Goal: Information Seeking & Learning: Check status

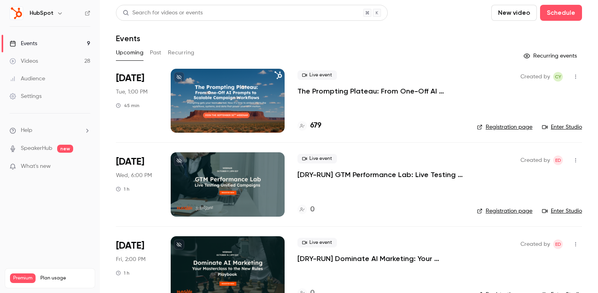
click at [203, 103] on div at bounding box center [228, 101] width 114 height 64
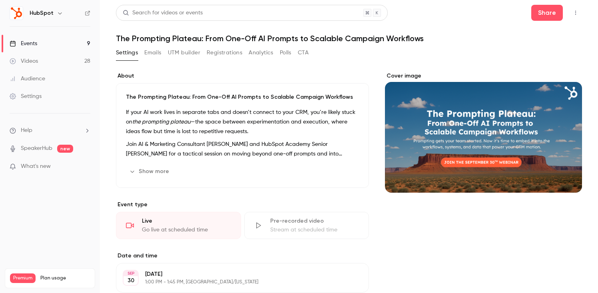
click at [233, 52] on button "Registrations" at bounding box center [225, 52] width 36 height 13
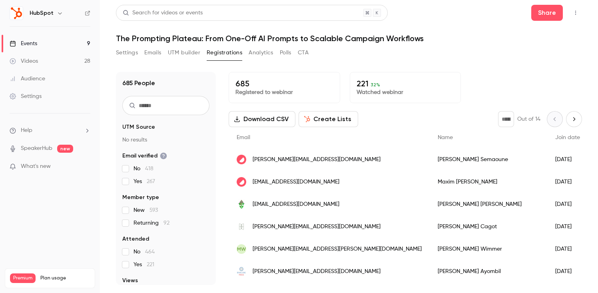
click at [35, 42] on div "Events" at bounding box center [24, 44] width 28 height 8
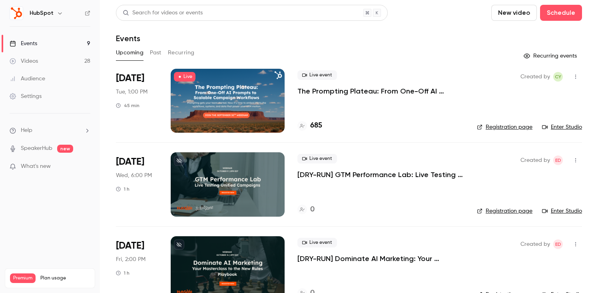
click at [158, 51] on button "Past" at bounding box center [156, 52] width 12 height 13
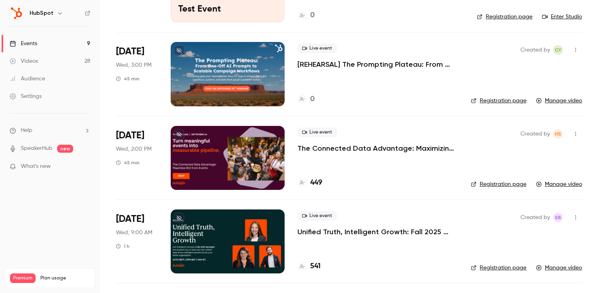
scroll to position [114, 0]
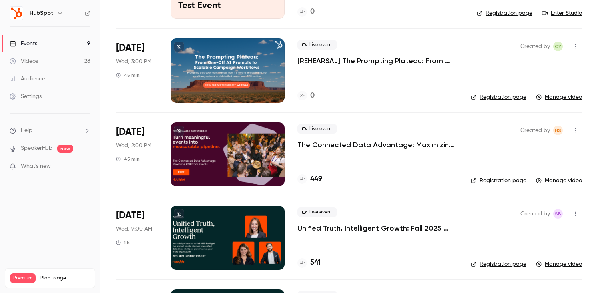
click at [207, 147] on div at bounding box center [228, 154] width 114 height 64
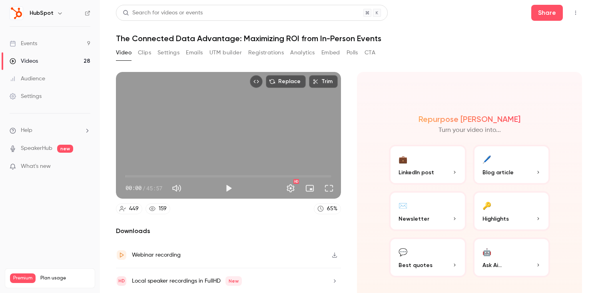
click at [255, 53] on button "Registrations" at bounding box center [266, 52] width 36 height 13
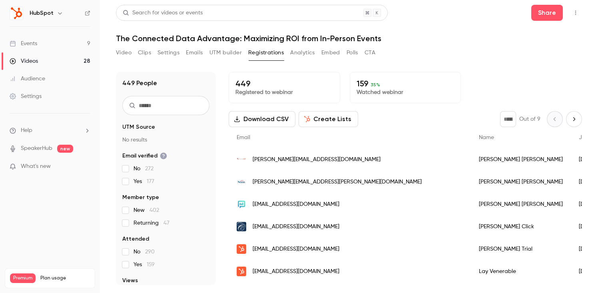
click at [52, 39] on link "Events 9" at bounding box center [50, 44] width 100 height 18
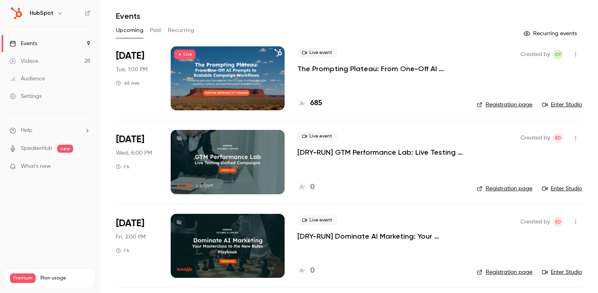
scroll to position [24, 0]
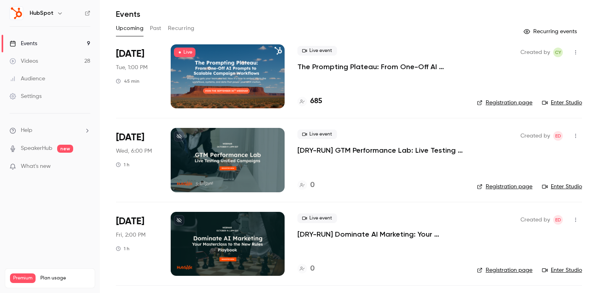
click at [153, 26] on button "Past" at bounding box center [156, 28] width 12 height 13
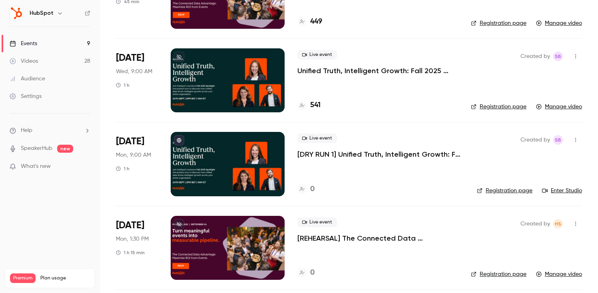
scroll to position [272, 0]
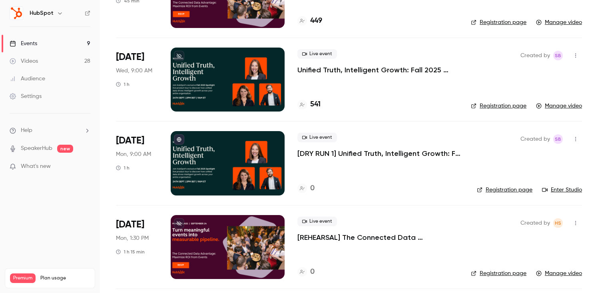
click at [207, 83] on div at bounding box center [228, 80] width 114 height 64
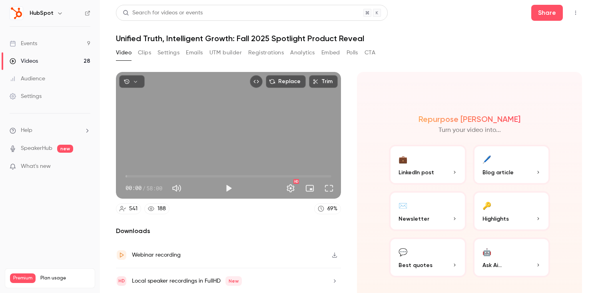
click at [263, 51] on button "Registrations" at bounding box center [266, 52] width 36 height 13
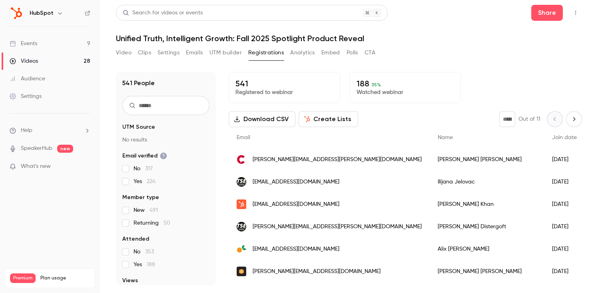
click at [52, 39] on link "Events 9" at bounding box center [50, 44] width 100 height 18
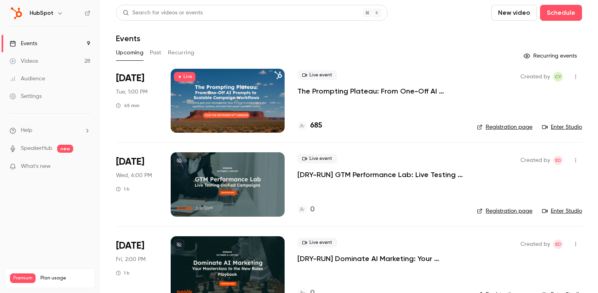
click at [203, 91] on div at bounding box center [228, 101] width 114 height 64
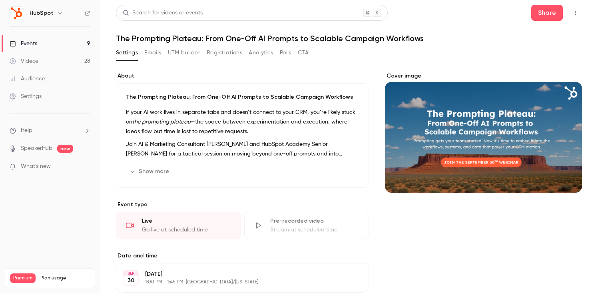
click at [220, 55] on button "Registrations" at bounding box center [225, 52] width 36 height 13
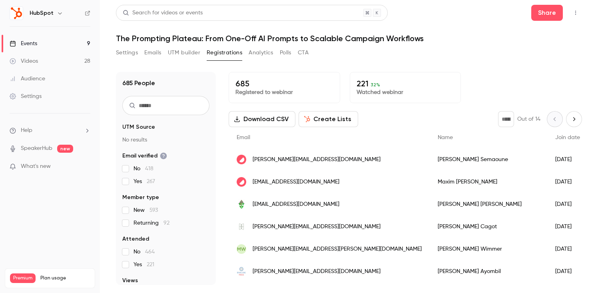
click at [127, 58] on button "Settings" at bounding box center [127, 52] width 22 height 13
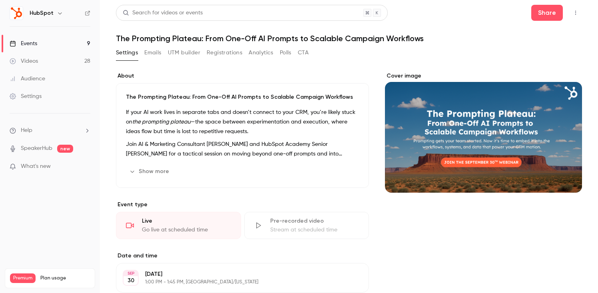
click at [223, 49] on button "Registrations" at bounding box center [225, 52] width 36 height 13
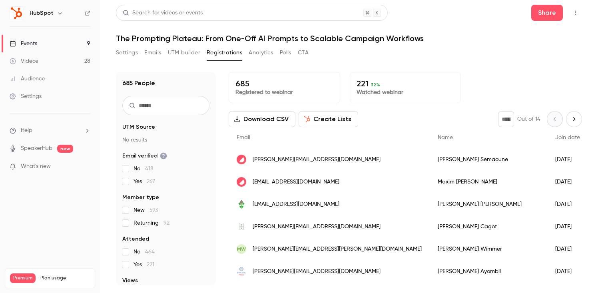
click at [130, 55] on button "Settings" at bounding box center [127, 52] width 22 height 13
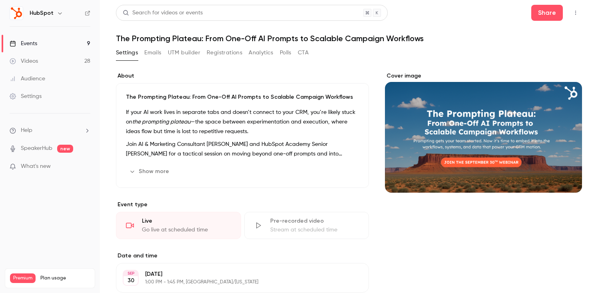
click at [208, 56] on button "Registrations" at bounding box center [225, 52] width 36 height 13
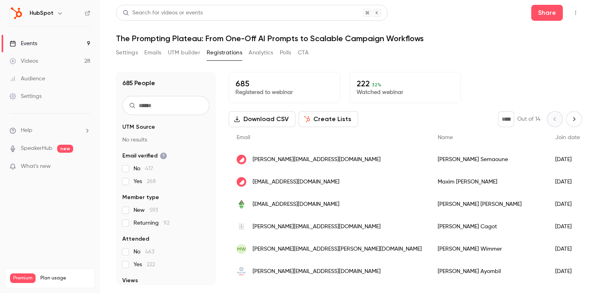
click at [56, 45] on link "Events 9" at bounding box center [50, 44] width 100 height 18
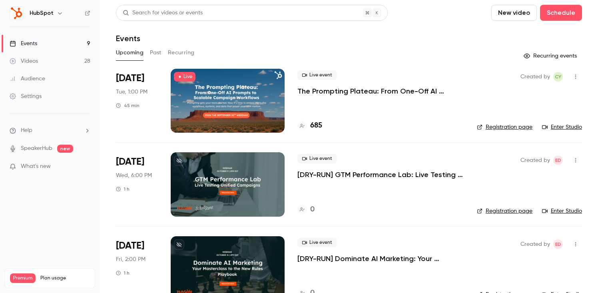
click at [157, 52] on button "Past" at bounding box center [156, 52] width 12 height 13
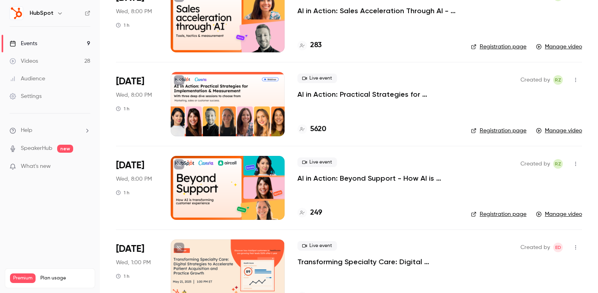
scroll to position [1677, 0]
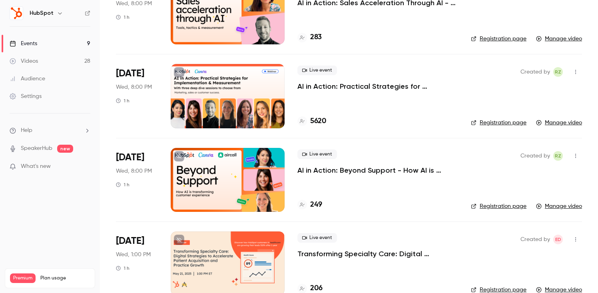
click at [234, 163] on div at bounding box center [228, 180] width 114 height 64
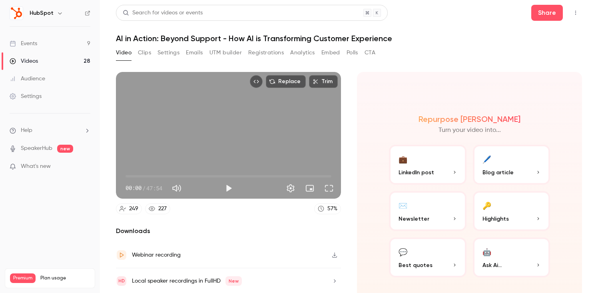
click at [271, 55] on button "Registrations" at bounding box center [266, 52] width 36 height 13
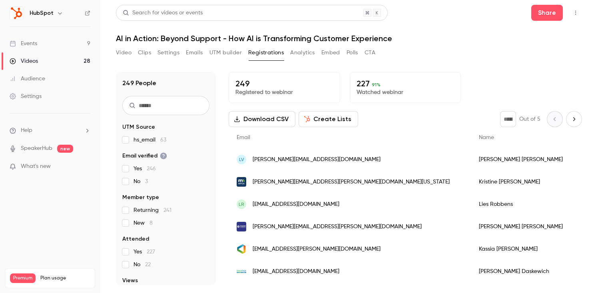
click at [50, 60] on link "Videos 28" at bounding box center [50, 61] width 100 height 18
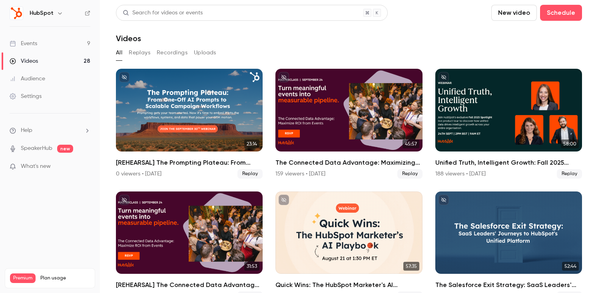
click at [63, 41] on link "Events 9" at bounding box center [50, 44] width 100 height 18
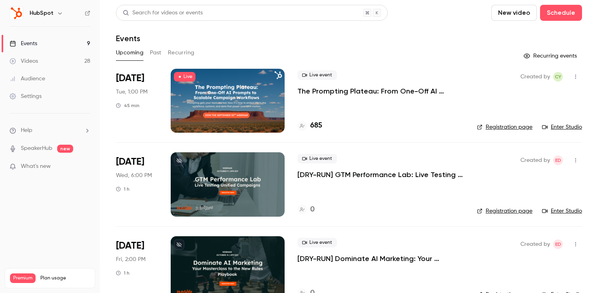
click at [152, 57] on button "Past" at bounding box center [156, 52] width 12 height 13
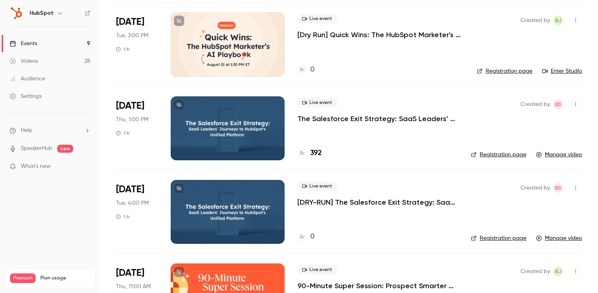
scroll to position [671, 0]
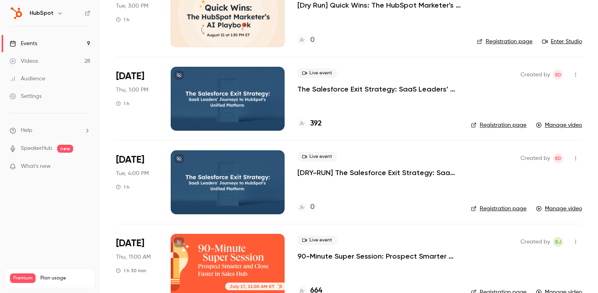
click at [221, 113] on div at bounding box center [228, 99] width 114 height 64
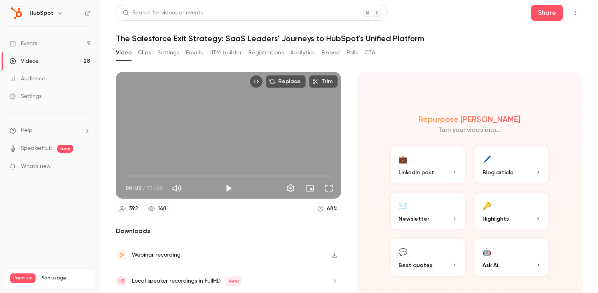
click at [265, 54] on button "Registrations" at bounding box center [266, 52] width 36 height 13
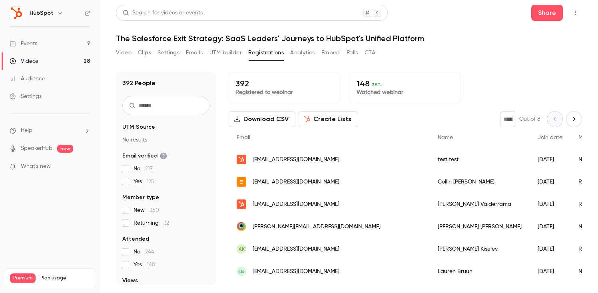
click at [57, 44] on link "Events 9" at bounding box center [50, 44] width 100 height 18
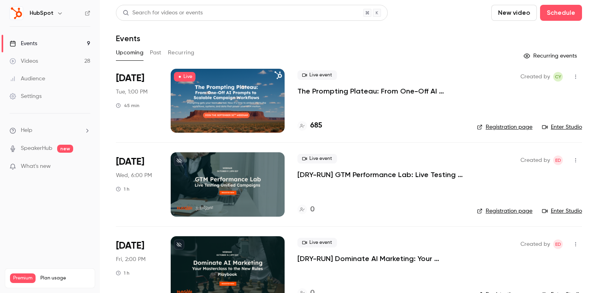
click at [157, 50] on button "Past" at bounding box center [156, 52] width 12 height 13
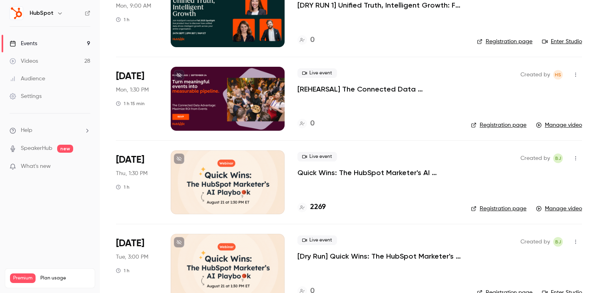
scroll to position [493, 0]
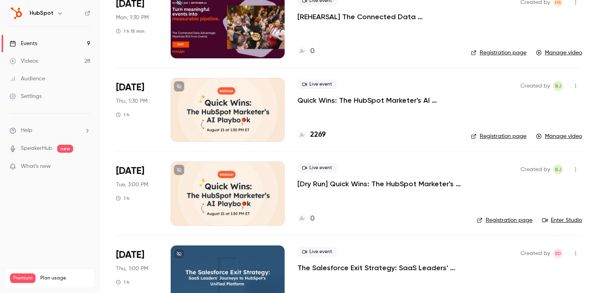
click at [224, 116] on div at bounding box center [228, 110] width 114 height 64
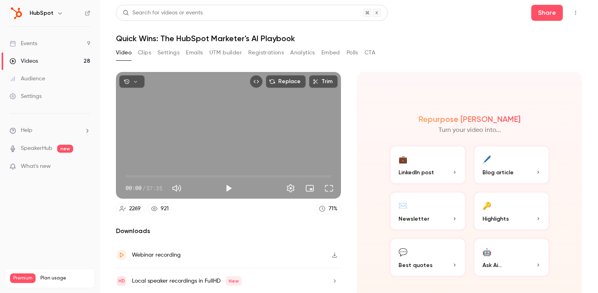
click at [255, 51] on button "Registrations" at bounding box center [266, 52] width 36 height 13
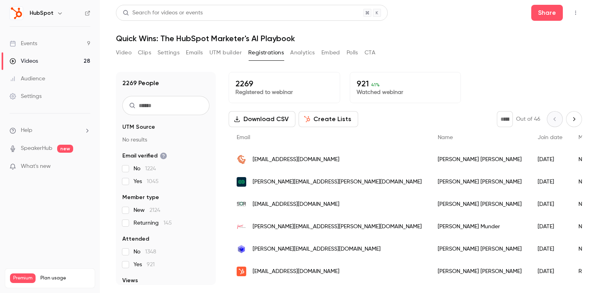
click at [48, 58] on link "Videos 28" at bounding box center [50, 61] width 100 height 18
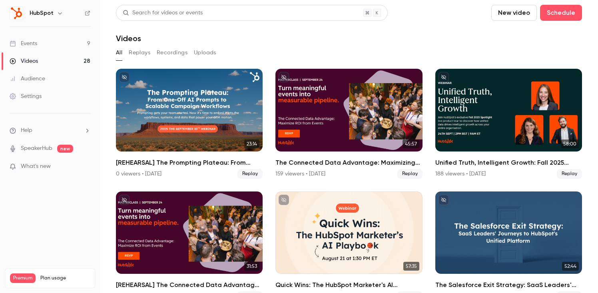
click at [60, 45] on link "Events 9" at bounding box center [50, 44] width 100 height 18
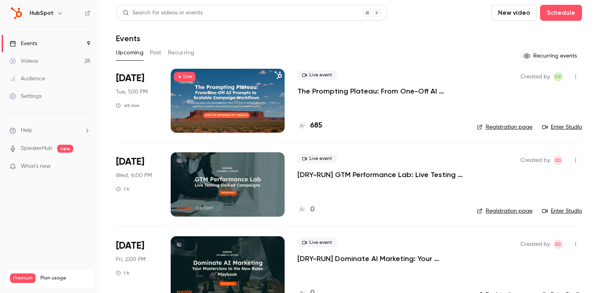
click at [156, 52] on button "Past" at bounding box center [156, 52] width 12 height 13
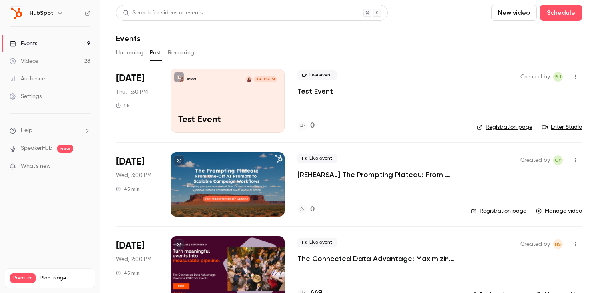
click at [135, 52] on button "Upcoming" at bounding box center [130, 52] width 28 height 13
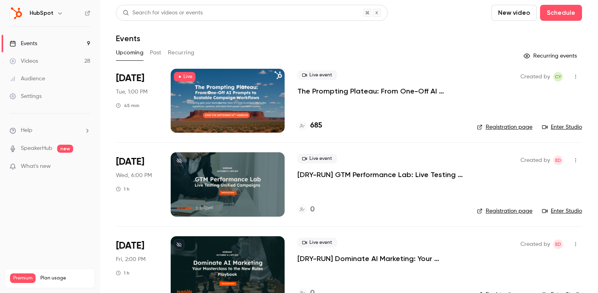
click at [213, 103] on div at bounding box center [228, 101] width 114 height 64
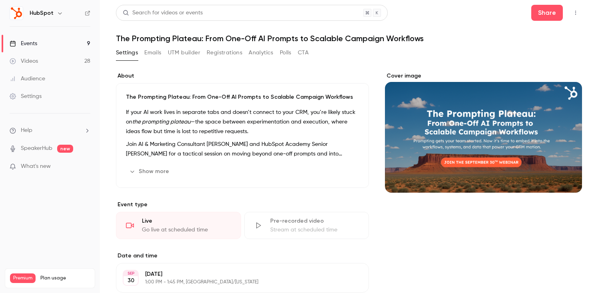
click at [229, 52] on button "Registrations" at bounding box center [225, 52] width 36 height 13
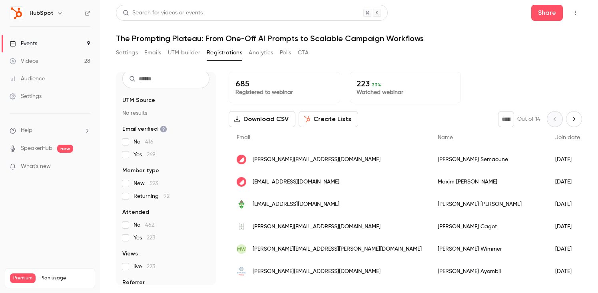
scroll to position [48, 0]
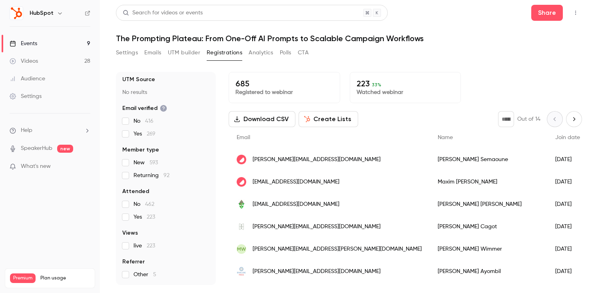
click at [175, 56] on button "UTM builder" at bounding box center [184, 52] width 32 height 13
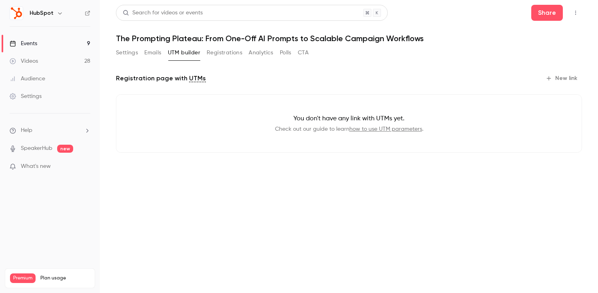
click at [211, 56] on button "Registrations" at bounding box center [225, 52] width 36 height 13
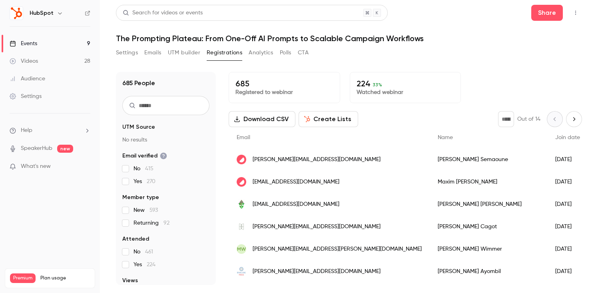
click at [250, 54] on button "Analytics" at bounding box center [261, 52] width 25 height 13
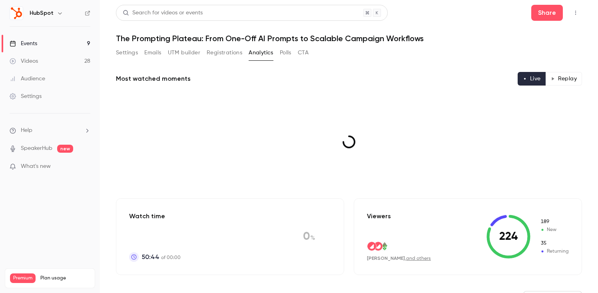
click at [229, 54] on button "Registrations" at bounding box center [225, 52] width 36 height 13
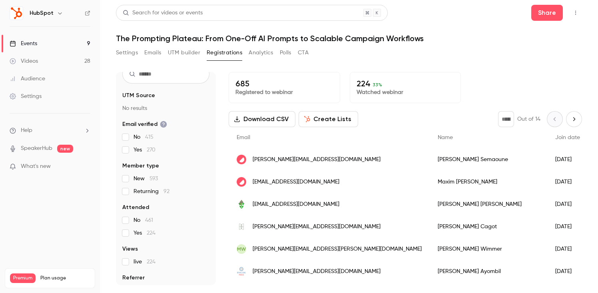
scroll to position [48, 0]
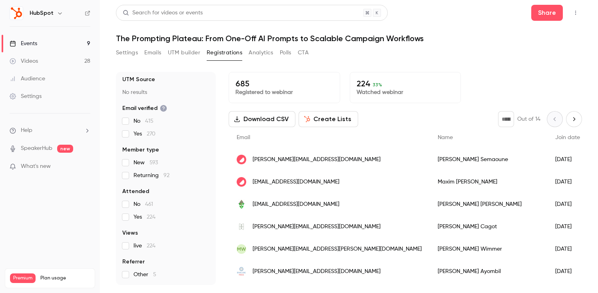
click at [254, 55] on button "Analytics" at bounding box center [261, 52] width 25 height 13
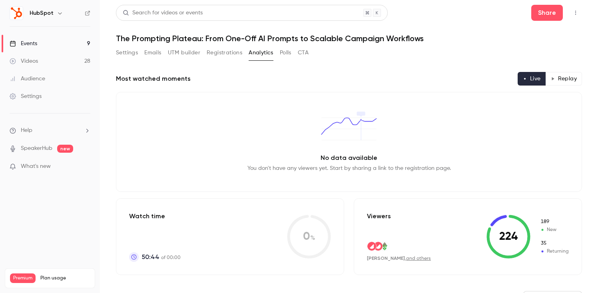
click at [214, 52] on button "Registrations" at bounding box center [225, 52] width 36 height 13
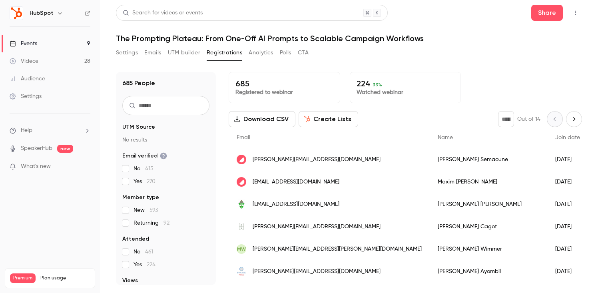
click at [254, 51] on button "Analytics" at bounding box center [261, 52] width 25 height 13
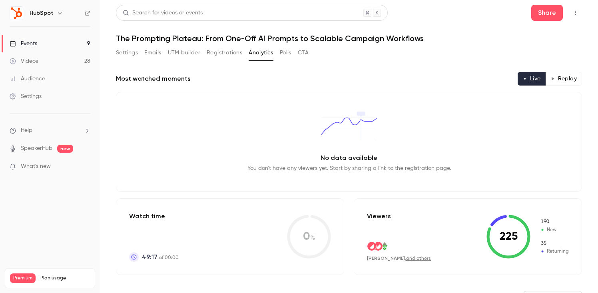
click at [231, 53] on button "Registrations" at bounding box center [225, 52] width 36 height 13
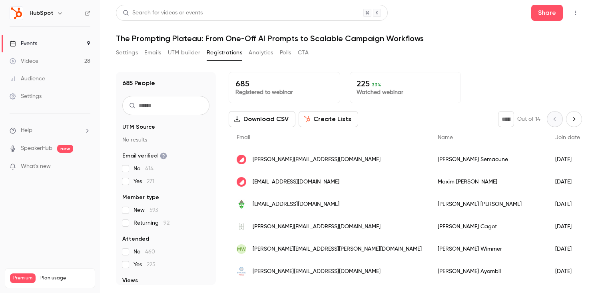
click at [261, 52] on button "Analytics" at bounding box center [261, 52] width 25 height 13
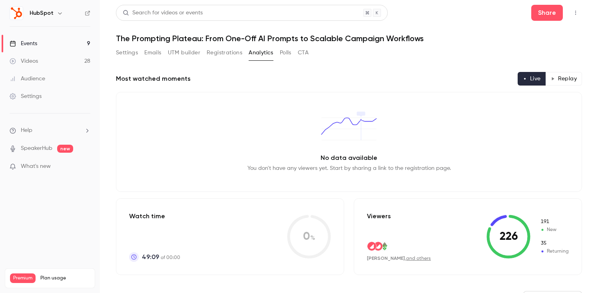
click at [233, 52] on button "Registrations" at bounding box center [225, 52] width 36 height 13
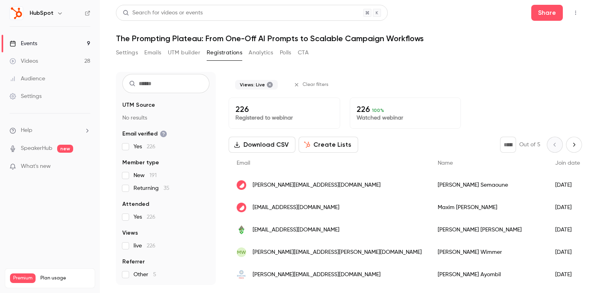
click at [258, 54] on button "Analytics" at bounding box center [261, 52] width 25 height 13
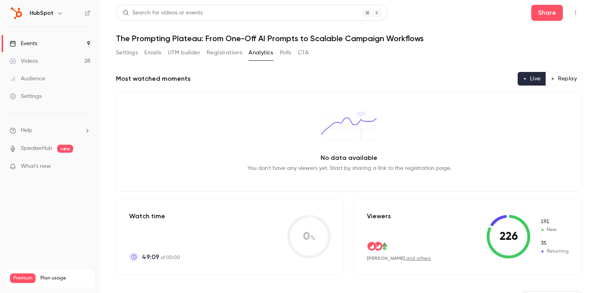
click at [232, 54] on button "Registrations" at bounding box center [225, 52] width 36 height 13
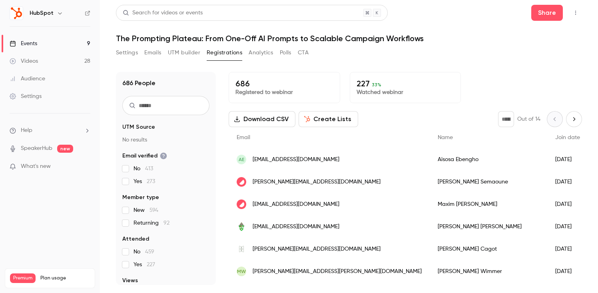
click at [260, 53] on button "Analytics" at bounding box center [261, 52] width 25 height 13
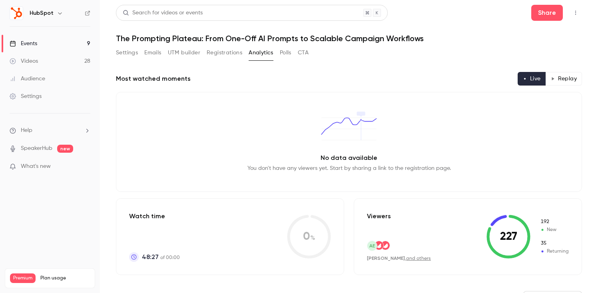
click at [235, 53] on button "Registrations" at bounding box center [225, 52] width 36 height 13
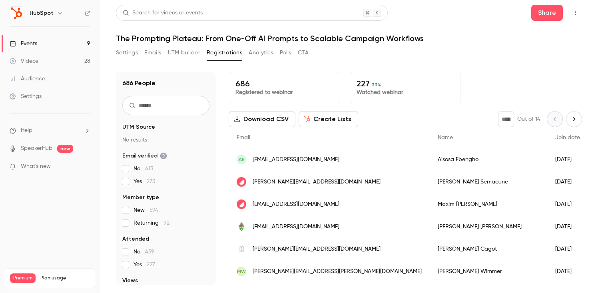
click at [257, 59] on button "Analytics" at bounding box center [261, 52] width 25 height 13
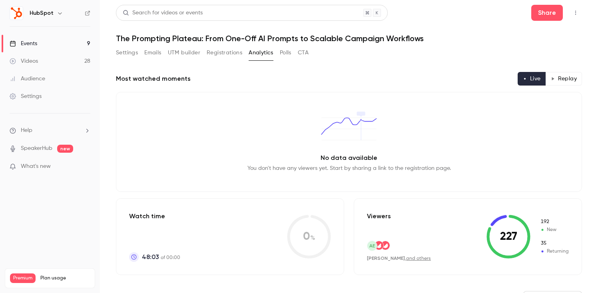
click at [221, 50] on button "Registrations" at bounding box center [225, 52] width 36 height 13
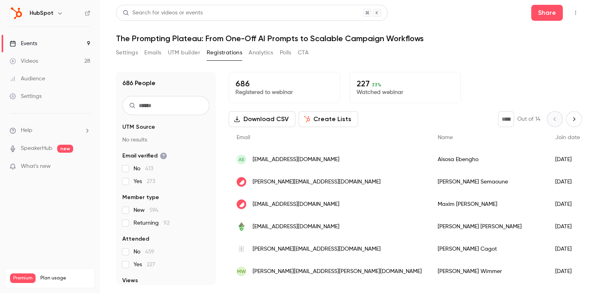
click at [287, 50] on button "Polls" at bounding box center [286, 52] width 12 height 13
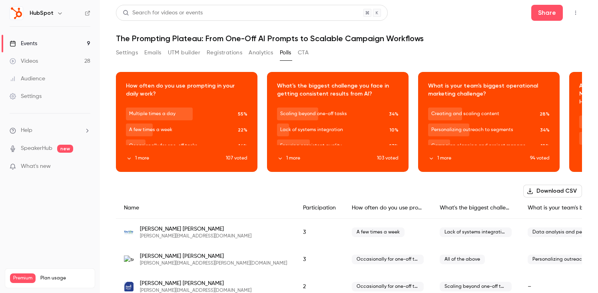
click at [236, 53] on button "Registrations" at bounding box center [225, 52] width 36 height 13
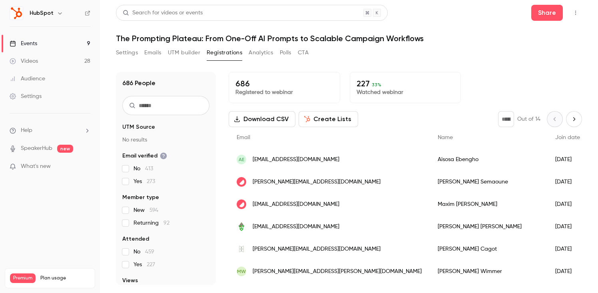
click at [288, 52] on button "Polls" at bounding box center [286, 52] width 12 height 13
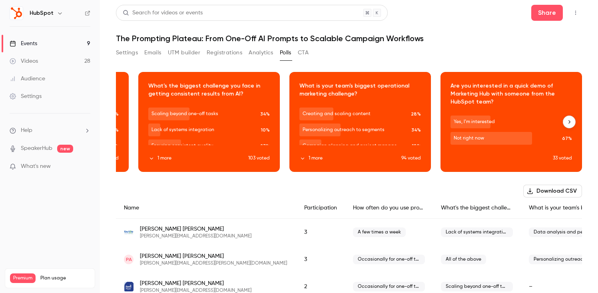
scroll to position [0, 129]
click at [523, 88] on div "Download image" at bounding box center [511, 121] width 141 height 99
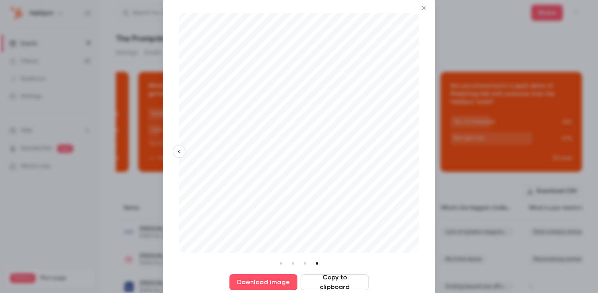
click at [460, 40] on div at bounding box center [299, 146] width 598 height 293
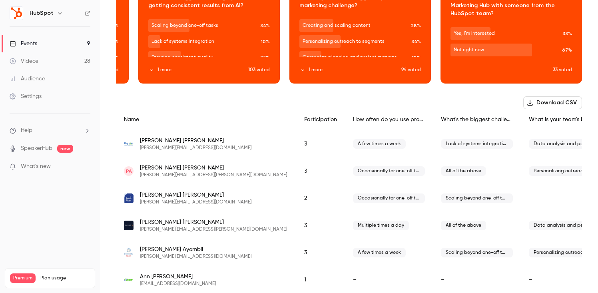
scroll to position [0, 0]
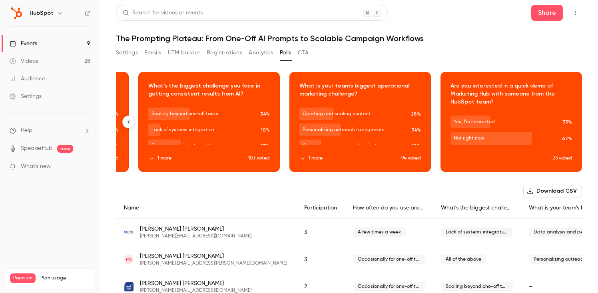
click at [527, 161] on div "Download image" at bounding box center [511, 121] width 141 height 99
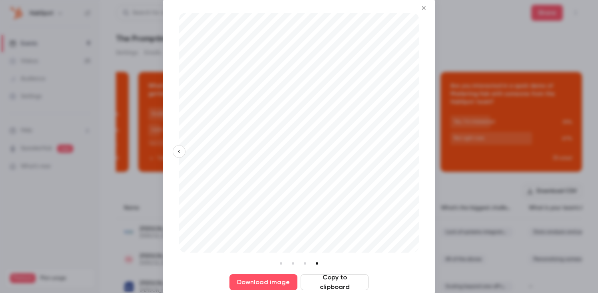
click at [503, 66] on div at bounding box center [299, 146] width 598 height 293
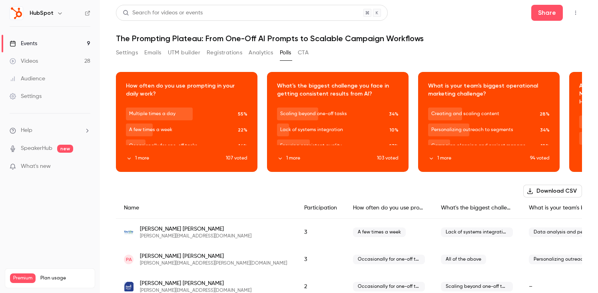
click at [258, 50] on button "Analytics" at bounding box center [261, 52] width 25 height 13
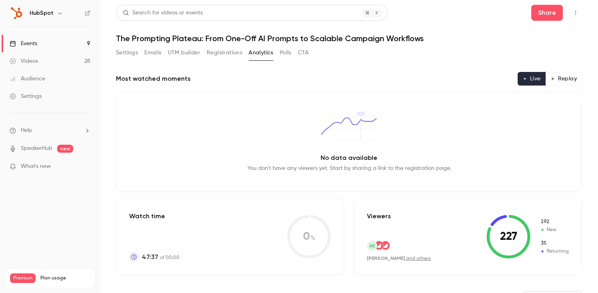
click at [222, 48] on button "Registrations" at bounding box center [225, 52] width 36 height 13
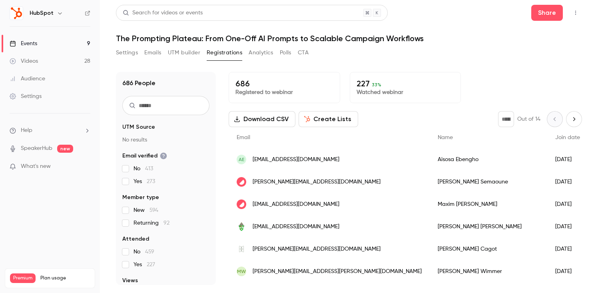
click at [253, 58] on button "Analytics" at bounding box center [261, 52] width 25 height 13
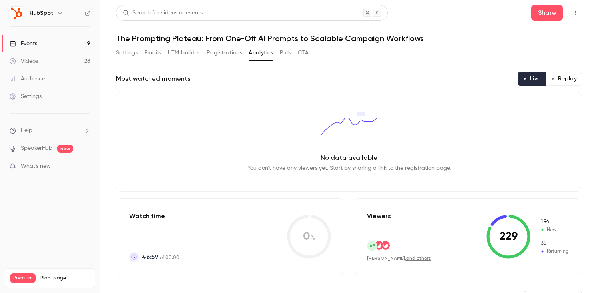
click at [229, 48] on button "Registrations" at bounding box center [225, 52] width 36 height 13
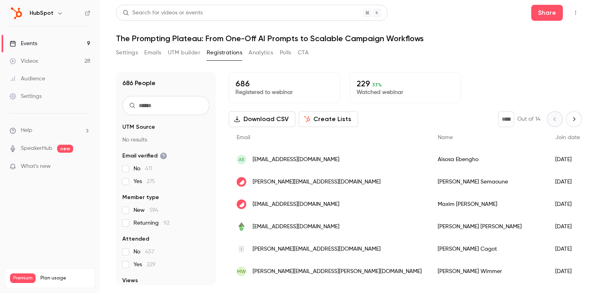
click at [259, 56] on button "Analytics" at bounding box center [261, 52] width 25 height 13
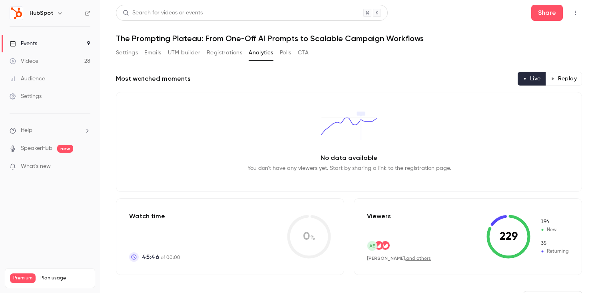
click at [234, 54] on button "Registrations" at bounding box center [225, 52] width 36 height 13
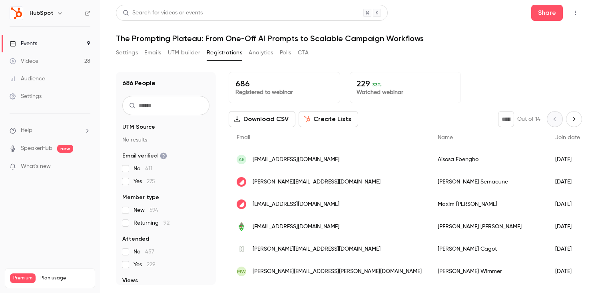
click at [262, 55] on button "Analytics" at bounding box center [261, 52] width 25 height 13
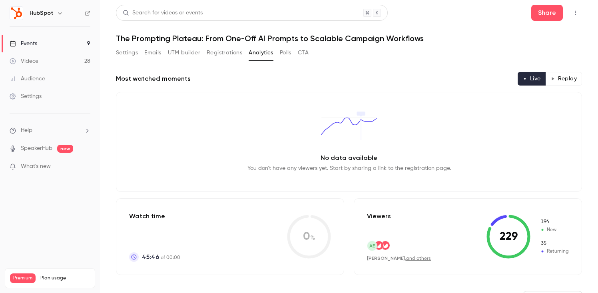
click at [226, 53] on button "Registrations" at bounding box center [225, 52] width 36 height 13
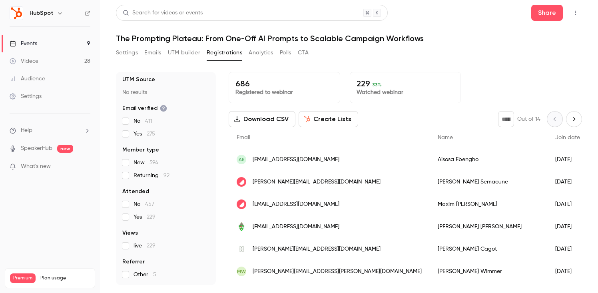
click at [54, 43] on link "Events 9" at bounding box center [50, 44] width 100 height 18
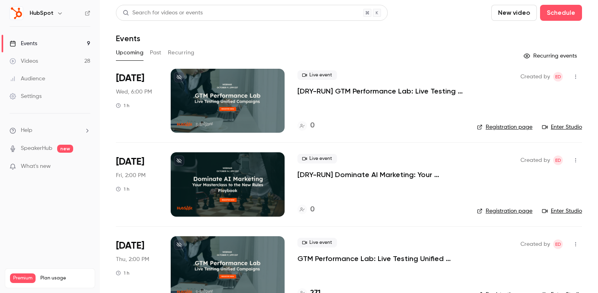
click at [152, 50] on button "Past" at bounding box center [156, 52] width 12 height 13
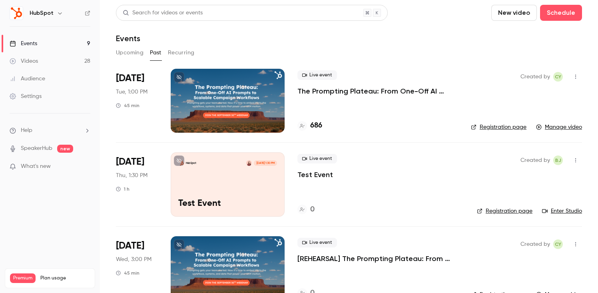
click at [134, 54] on button "Upcoming" at bounding box center [130, 52] width 28 height 13
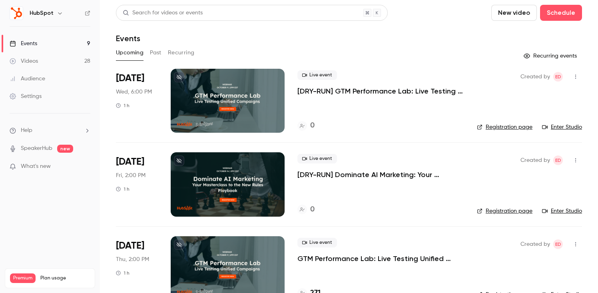
click at [157, 54] on button "Past" at bounding box center [156, 52] width 12 height 13
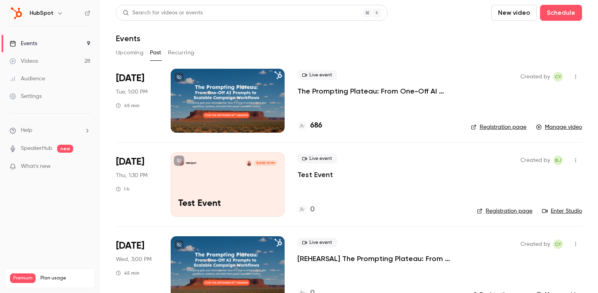
click at [334, 90] on p "The Prompting Plateau: From One-Off AI Prompts to Scalable Campaign Workflows" at bounding box center [377, 91] width 161 height 10
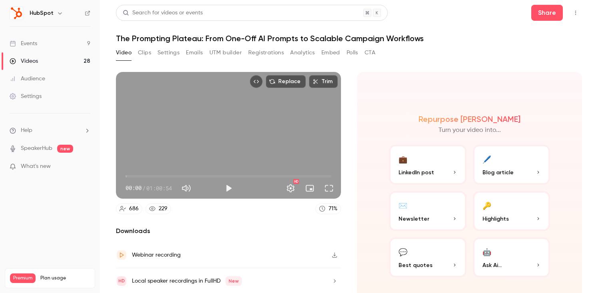
click at [258, 56] on button "Registrations" at bounding box center [266, 52] width 36 height 13
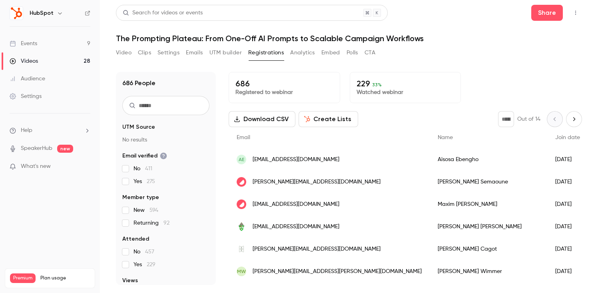
click at [354, 52] on button "Polls" at bounding box center [352, 52] width 12 height 13
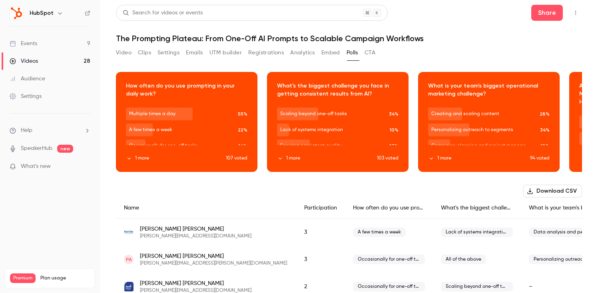
click at [269, 52] on button "Registrations" at bounding box center [266, 52] width 36 height 13
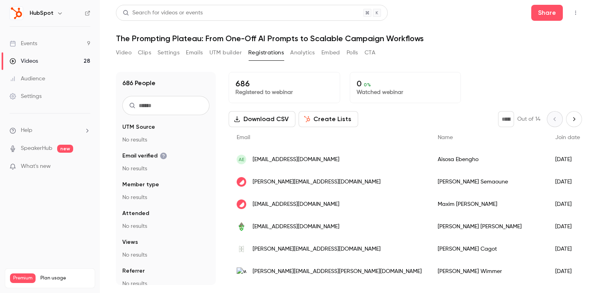
click at [304, 50] on button "Analytics" at bounding box center [302, 52] width 25 height 13
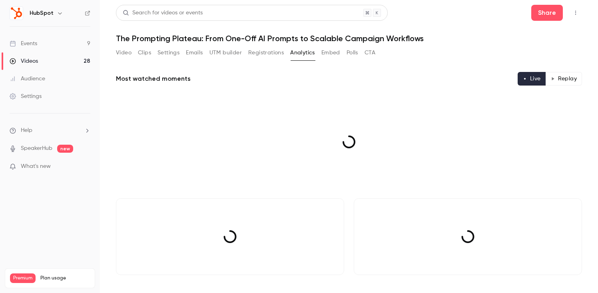
click at [276, 50] on button "Registrations" at bounding box center [266, 52] width 36 height 13
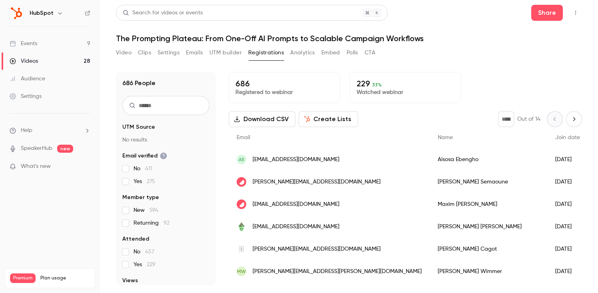
click at [229, 52] on button "UTM builder" at bounding box center [225, 52] width 32 height 13
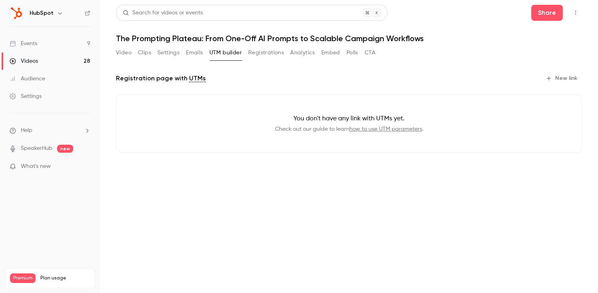
click at [264, 50] on button "Registrations" at bounding box center [266, 52] width 36 height 13
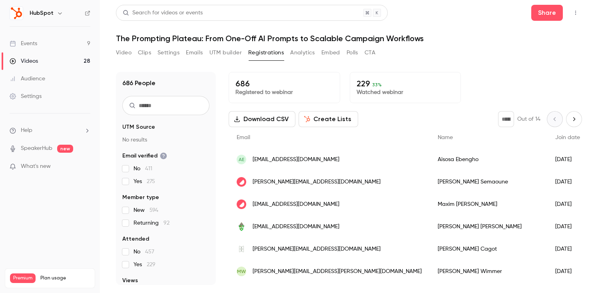
click at [299, 58] on button "Analytics" at bounding box center [302, 52] width 25 height 13
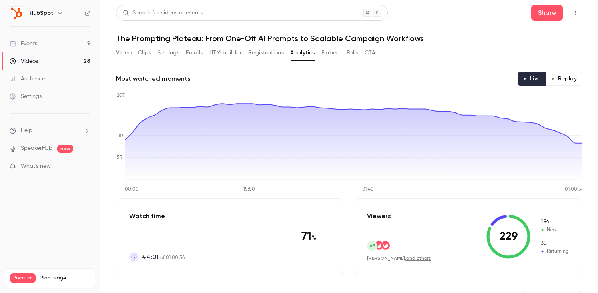
click at [268, 53] on button "Registrations" at bounding box center [266, 52] width 36 height 13
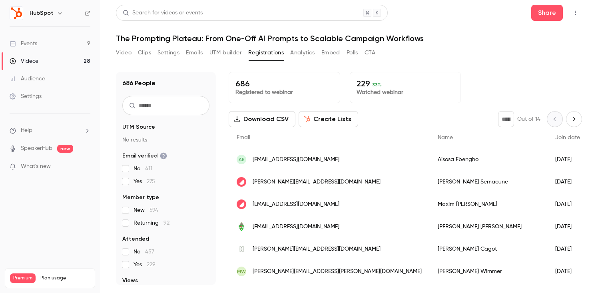
click at [146, 180] on span "Yes 275" at bounding box center [144, 181] width 22 height 8
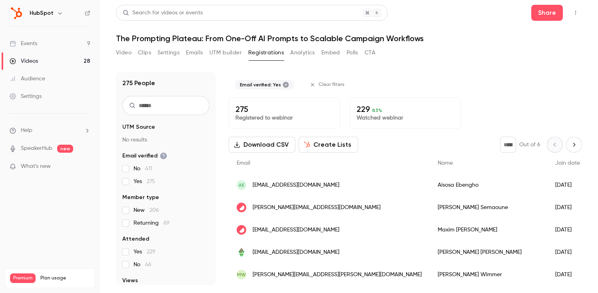
click at [147, 180] on span "275" at bounding box center [151, 182] width 8 height 6
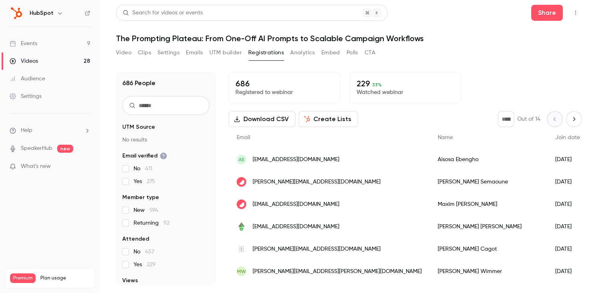
click at [150, 179] on span "275" at bounding box center [151, 182] width 8 height 6
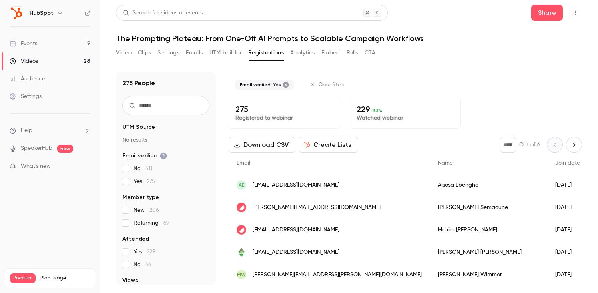
click at [60, 44] on link "Events 9" at bounding box center [50, 44] width 100 height 18
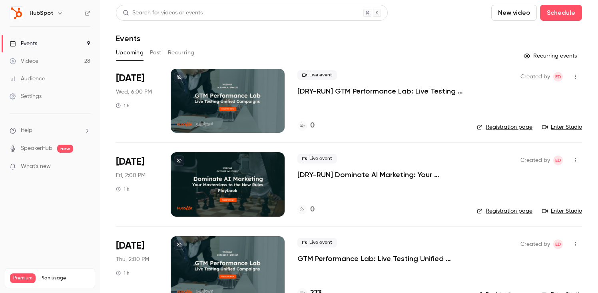
click at [162, 54] on div "Upcoming Past Recurring" at bounding box center [349, 52] width 466 height 13
click at [157, 54] on button "Past" at bounding box center [156, 52] width 12 height 13
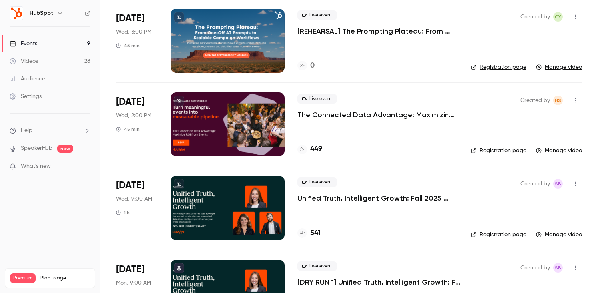
scroll to position [243, 0]
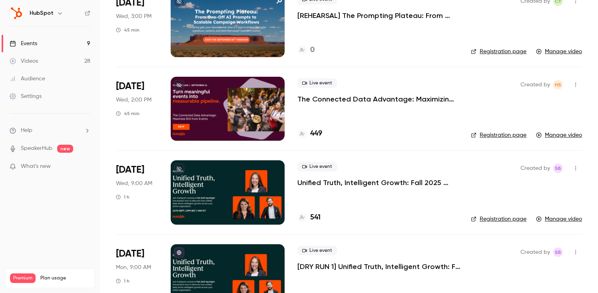
click at [337, 101] on p "The Connected Data Advantage: Maximizing ROI from In-Person Events" at bounding box center [377, 99] width 161 height 10
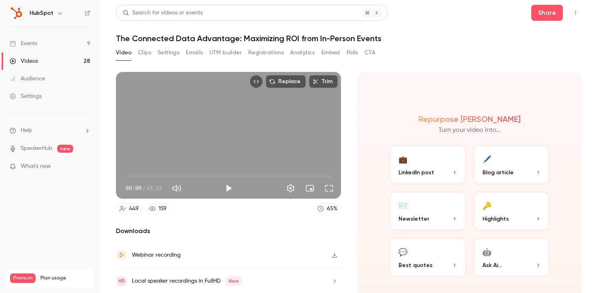
click at [251, 52] on button "Registrations" at bounding box center [266, 52] width 36 height 13
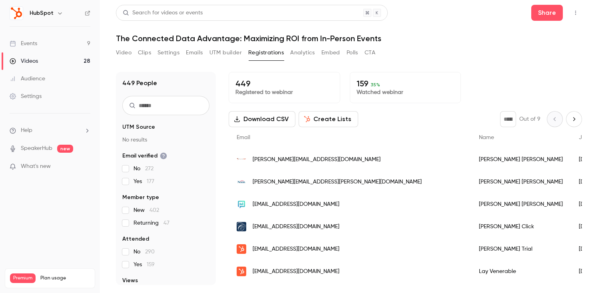
click at [59, 59] on link "Videos 28" at bounding box center [50, 61] width 100 height 18
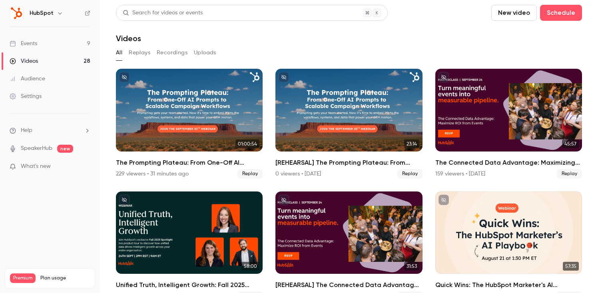
click at [49, 44] on link "Events 9" at bounding box center [50, 44] width 100 height 18
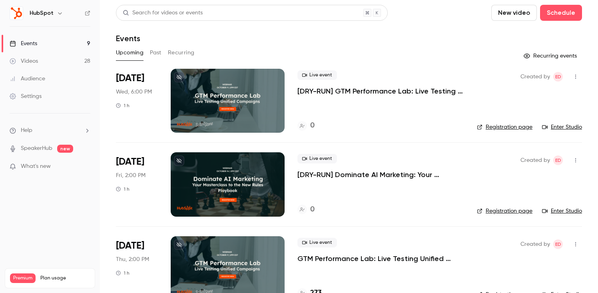
click at [157, 53] on button "Past" at bounding box center [156, 52] width 12 height 13
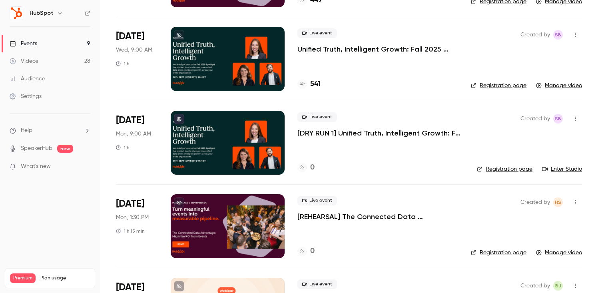
scroll to position [360, 0]
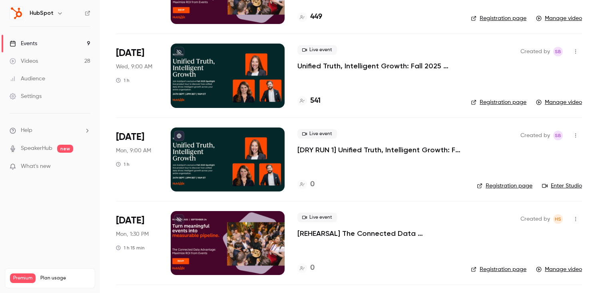
click at [343, 66] on p "Unified Truth, Intelligent Growth: Fall 2025 Spotlight Product Reveal" at bounding box center [377, 66] width 161 height 10
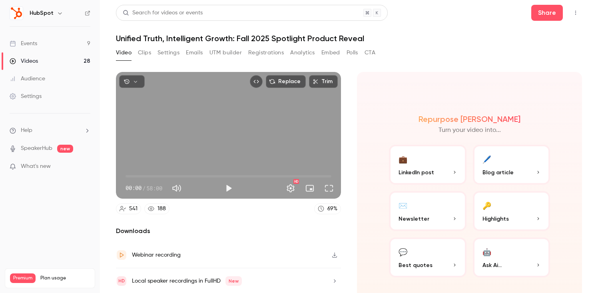
click at [264, 48] on button "Registrations" at bounding box center [266, 52] width 36 height 13
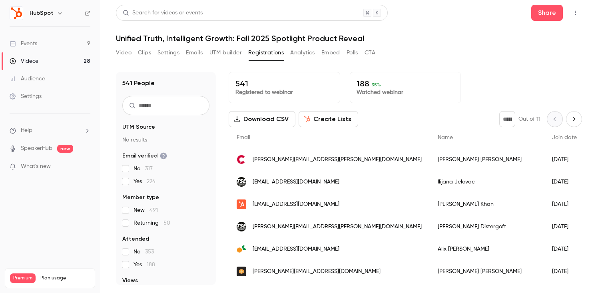
click at [32, 46] on div "Events" at bounding box center [24, 44] width 28 height 8
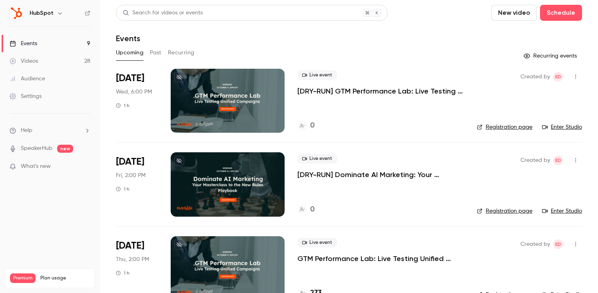
click at [159, 52] on button "Past" at bounding box center [156, 52] width 12 height 13
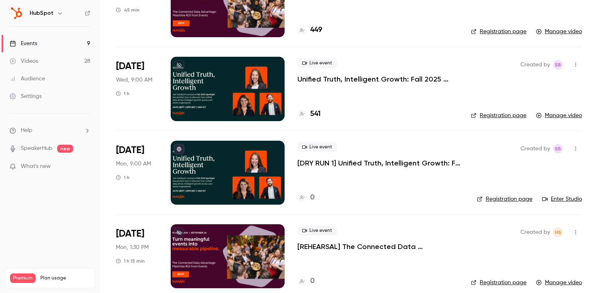
scroll to position [342, 0]
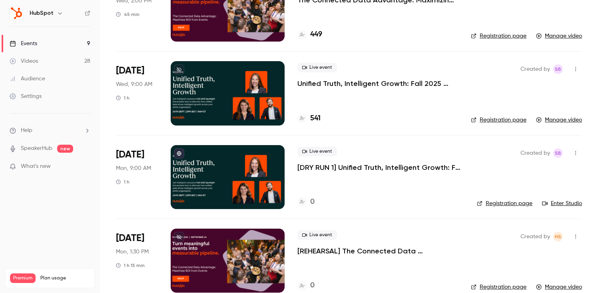
click at [243, 96] on div at bounding box center [228, 93] width 114 height 64
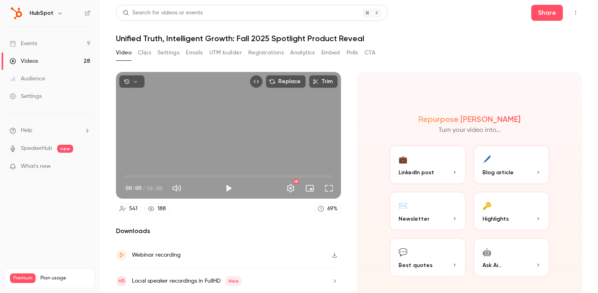
click at [250, 55] on button "Registrations" at bounding box center [266, 52] width 36 height 13
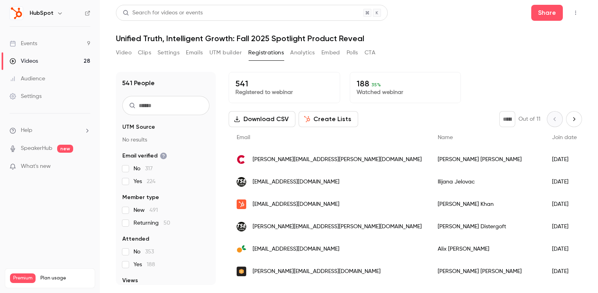
click at [34, 43] on div "Events" at bounding box center [24, 44] width 28 height 8
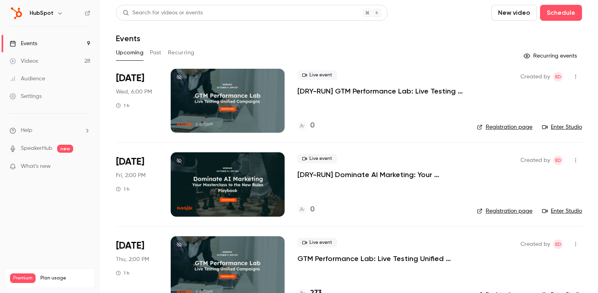
click at [151, 52] on button "Past" at bounding box center [156, 52] width 12 height 13
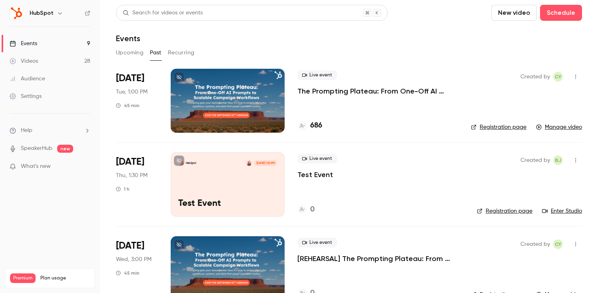
click at [322, 122] on h4 "686" at bounding box center [316, 125] width 12 height 11
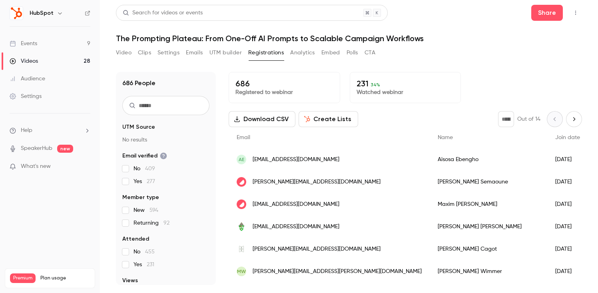
click at [221, 51] on button "UTM builder" at bounding box center [225, 52] width 32 height 13
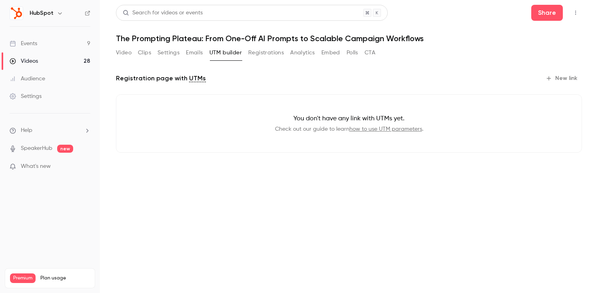
click at [261, 52] on button "Registrations" at bounding box center [266, 52] width 36 height 13
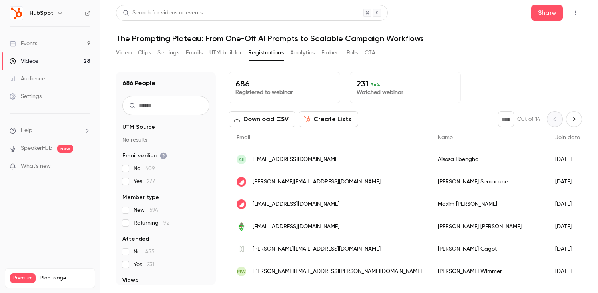
click at [301, 58] on button "Analytics" at bounding box center [302, 52] width 25 height 13
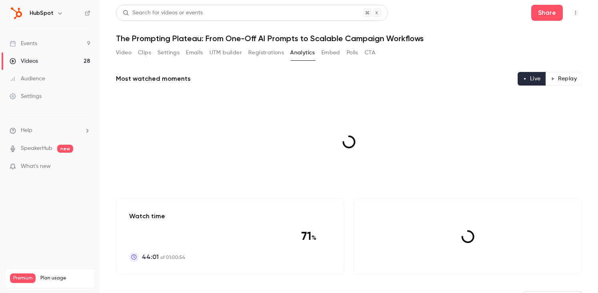
click at [272, 53] on button "Registrations" at bounding box center [266, 52] width 36 height 13
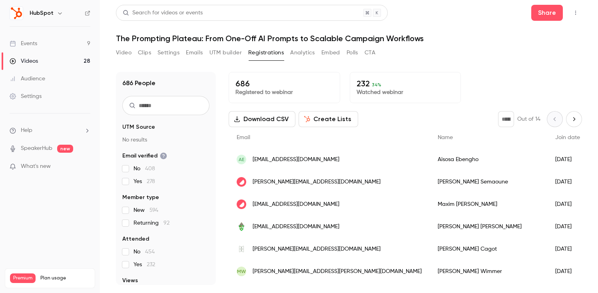
click at [293, 51] on button "Analytics" at bounding box center [302, 52] width 25 height 13
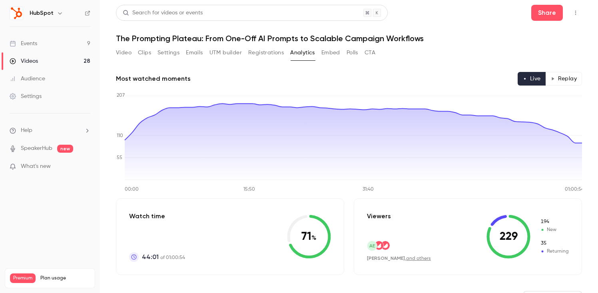
click at [275, 50] on button "Registrations" at bounding box center [266, 52] width 36 height 13
